Goal: Task Accomplishment & Management: Manage account settings

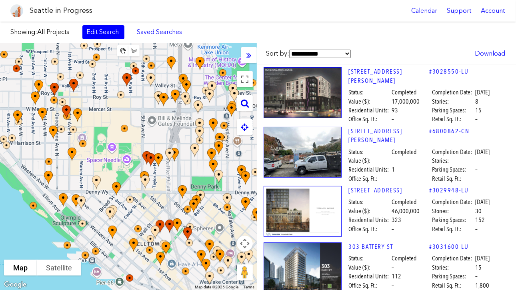
click at [20, 11] on img at bounding box center [16, 10] width 13 height 13
click at [453, 9] on div "Support" at bounding box center [459, 11] width 34 height 22
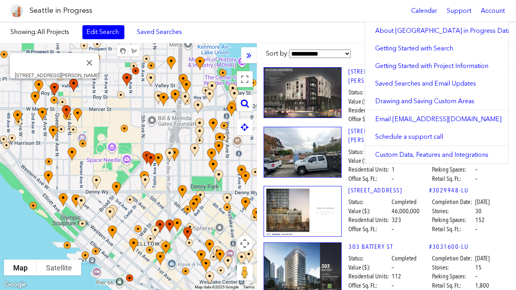
drag, startPoint x: 300, startPoint y: 20, endPoint x: 388, endPoint y: 18, distance: 88.5
click at [300, 20] on div "Seattle in Progress Calendar Support Account" at bounding box center [258, 11] width 516 height 22
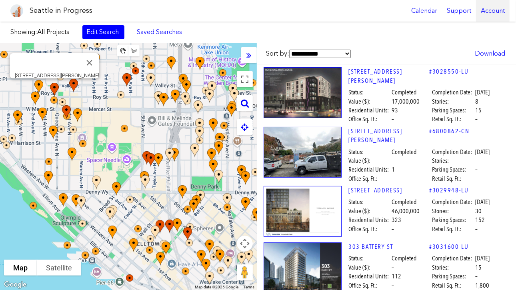
click at [481, 10] on div "Account" at bounding box center [493, 11] width 34 height 22
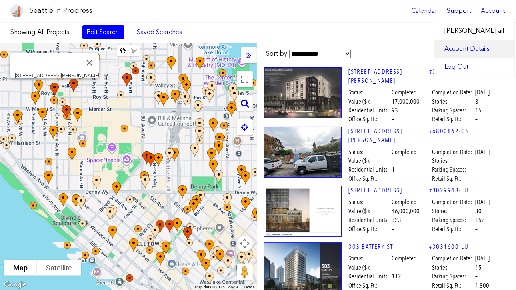
click at [481, 50] on link "Account Details" at bounding box center [475, 49] width 80 height 18
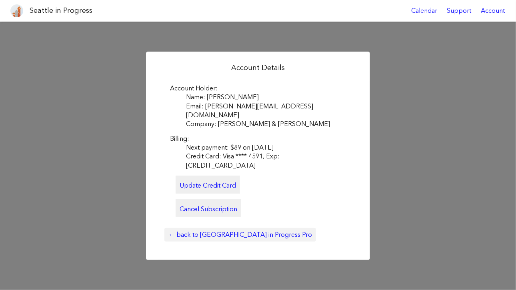
click at [213, 228] on link "← back to Seattle in Progress Pro" at bounding box center [240, 235] width 152 height 14
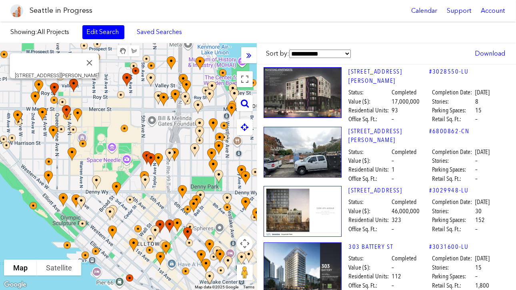
click at [226, 1] on div "Seattle in Progress Calendar Support Account" at bounding box center [258, 11] width 516 height 22
